Goal: Transaction & Acquisition: Purchase product/service

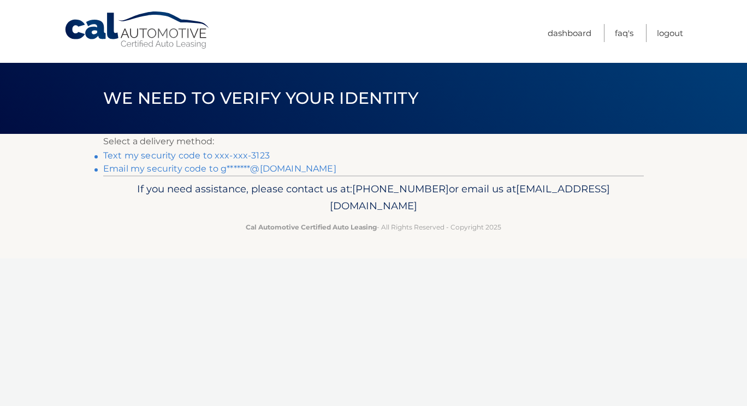
click at [248, 157] on link "Text my security code to xxx-xxx-3123" at bounding box center [186, 155] width 167 height 10
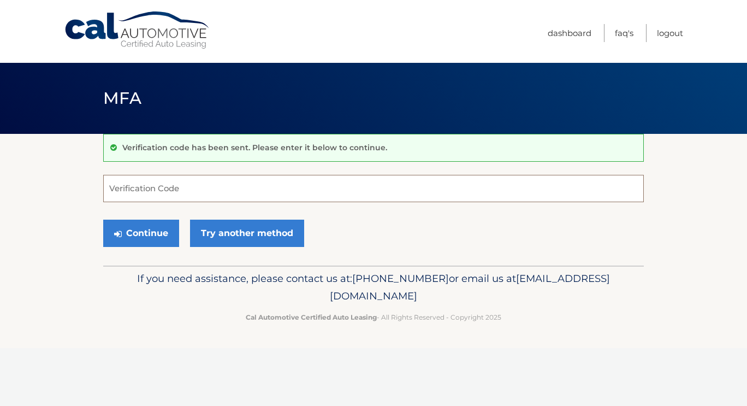
click at [392, 188] on input "Verification Code" at bounding box center [373, 188] width 541 height 27
type input "932345"
click at [129, 228] on button "Continue" at bounding box center [141, 233] width 76 height 27
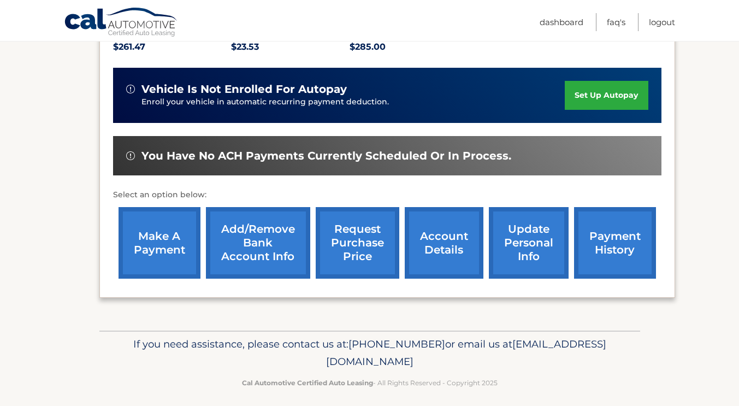
scroll to position [250, 0]
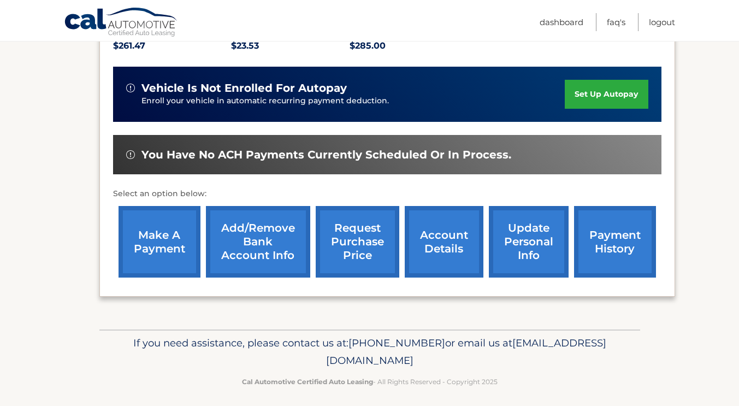
click at [129, 248] on link "make a payment" at bounding box center [160, 242] width 82 height 72
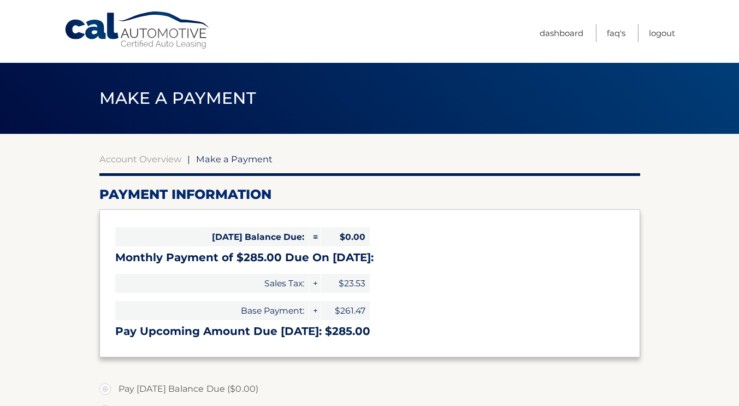
select select "ODU5YTc4Y2EtM2Q5NS00MzJmLWE5NDctOWZlZGQyZDhkMDky"
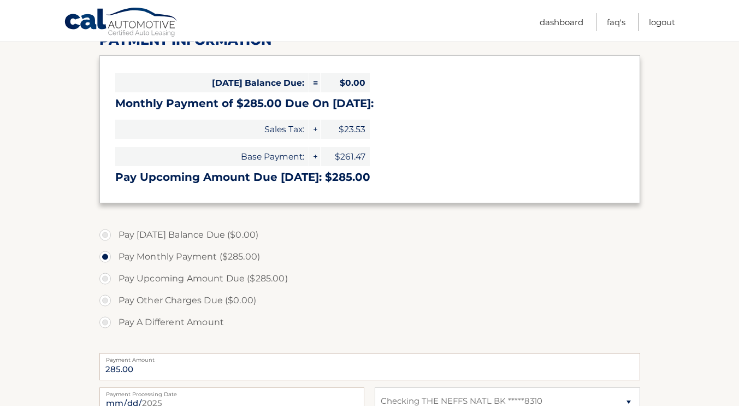
scroll to position [153, 0]
click at [260, 279] on label "Pay Upcoming Amount Due ($285.00)" at bounding box center [369, 279] width 541 height 22
click at [115, 279] on input "Pay Upcoming Amount Due ($285.00)" at bounding box center [109, 276] width 11 height 17
radio input "true"
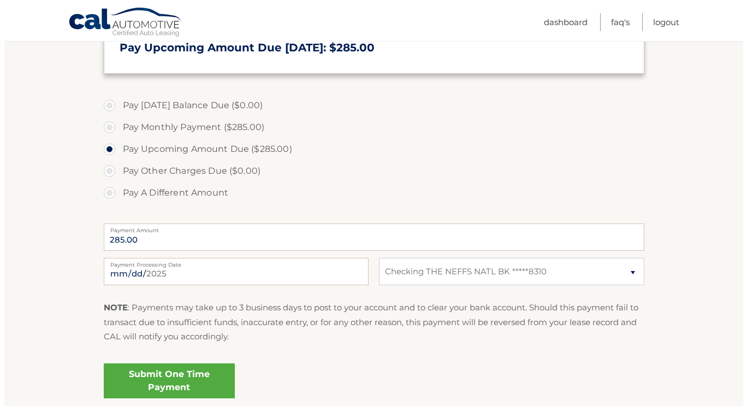
scroll to position [375, 0]
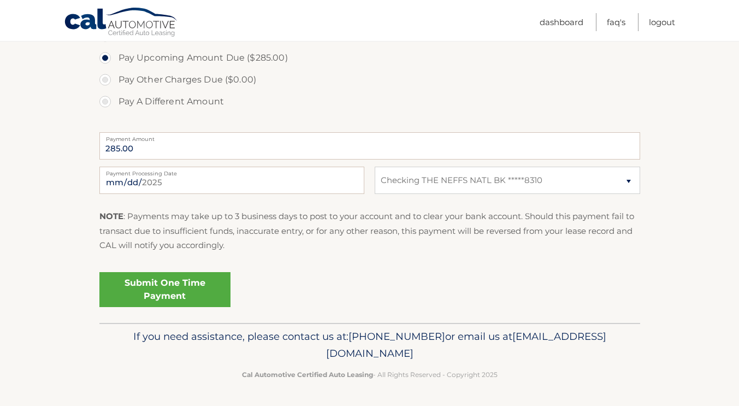
click at [165, 296] on link "Submit One Time Payment" at bounding box center [164, 289] width 131 height 35
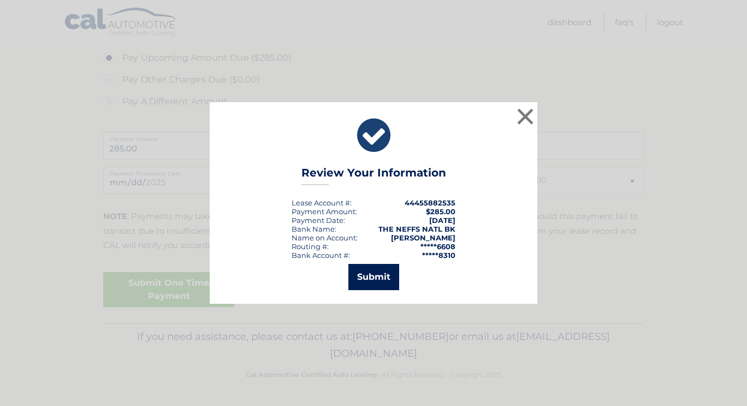
click at [372, 282] on button "Submit" at bounding box center [373, 277] width 51 height 26
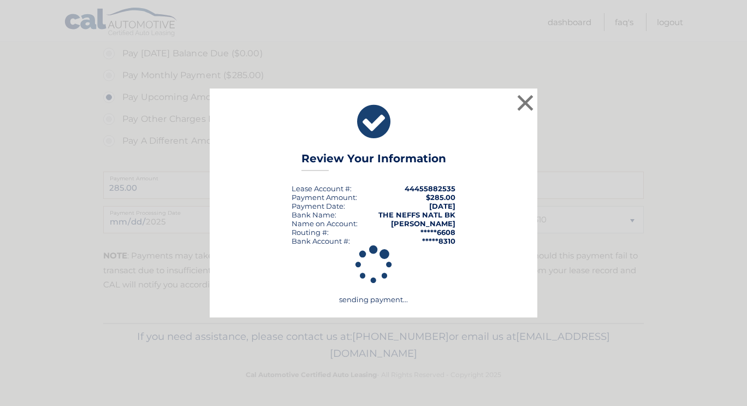
scroll to position [335, 0]
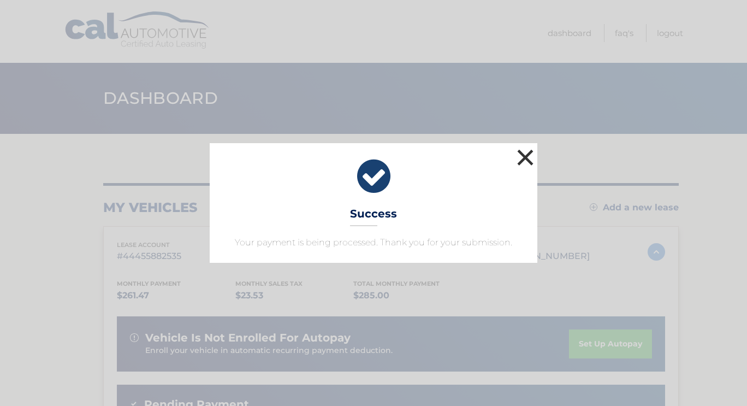
click at [526, 160] on button "×" at bounding box center [525, 157] width 22 height 22
